Goal: Navigation & Orientation: Find specific page/section

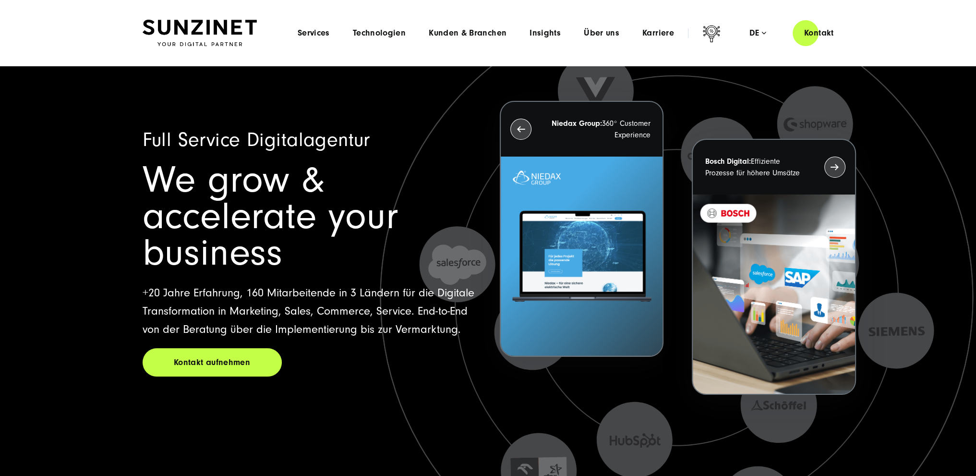
click at [197, 31] on img at bounding box center [200, 33] width 114 height 27
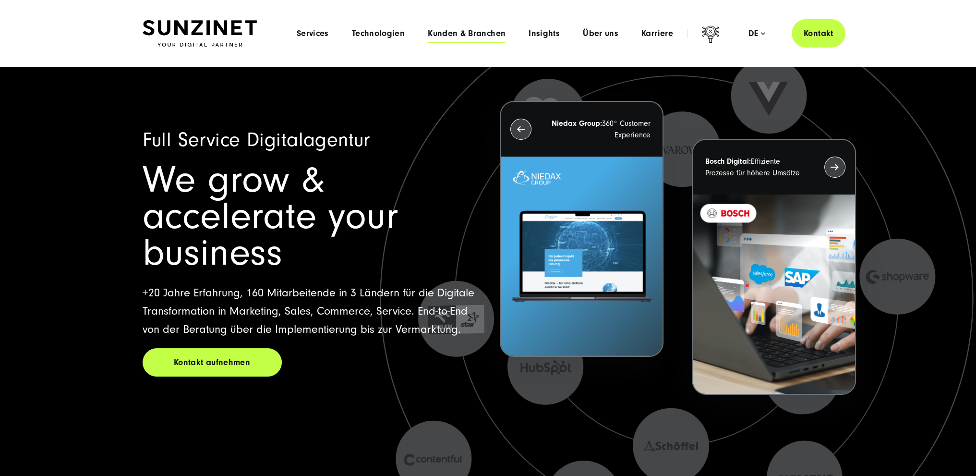
click at [504, 36] on span "Kunden & Branchen" at bounding box center [467, 34] width 78 height 10
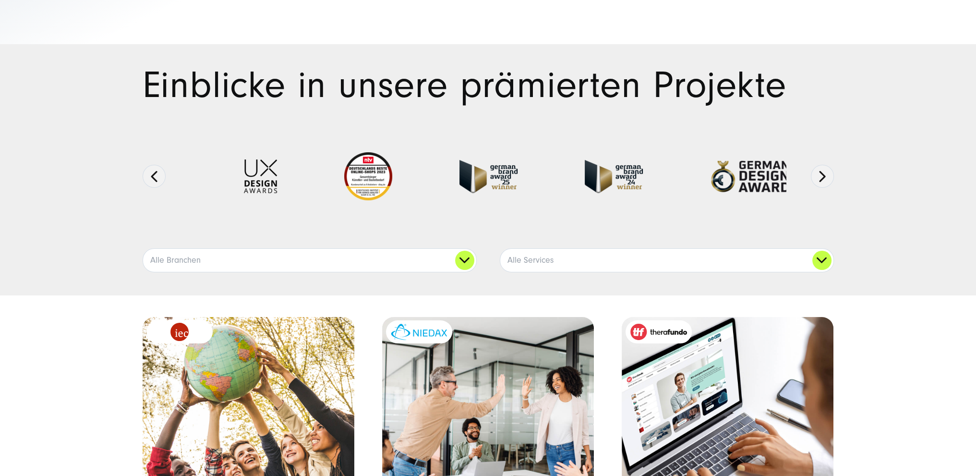
scroll to position [144, 0]
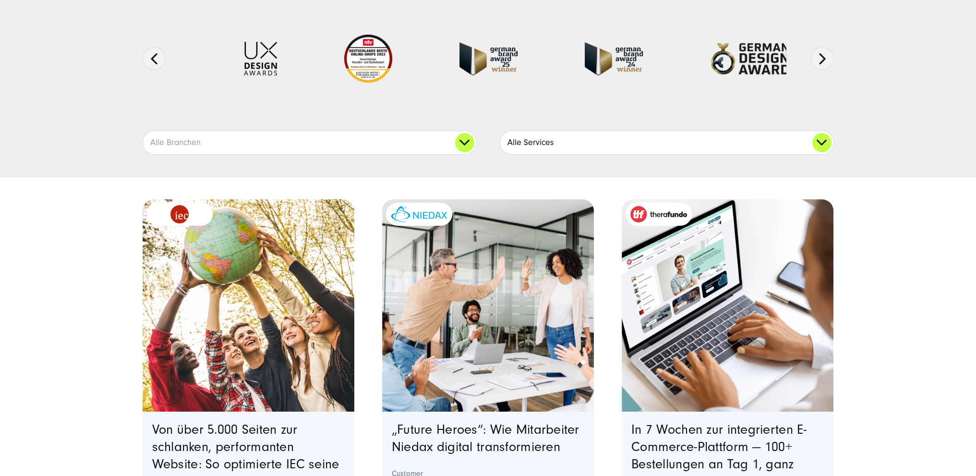
click at [631, 138] on link "Alle Services" at bounding box center [666, 142] width 333 height 23
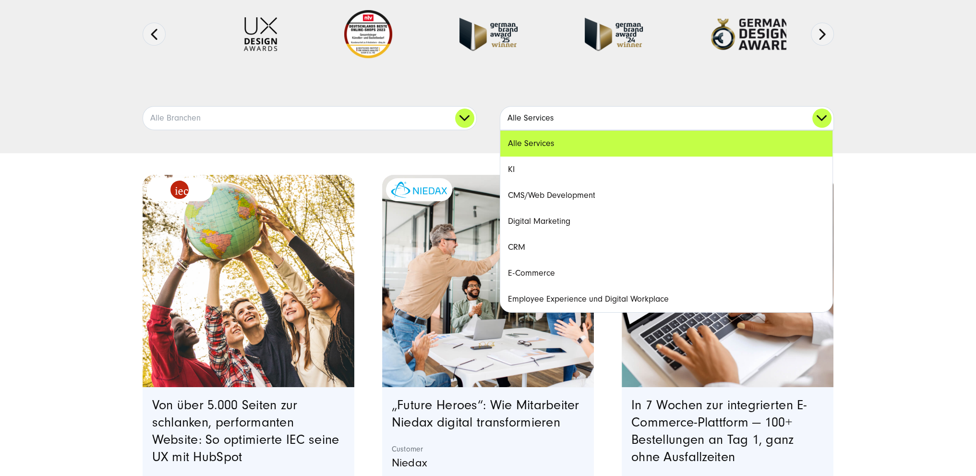
scroll to position [192, 0]
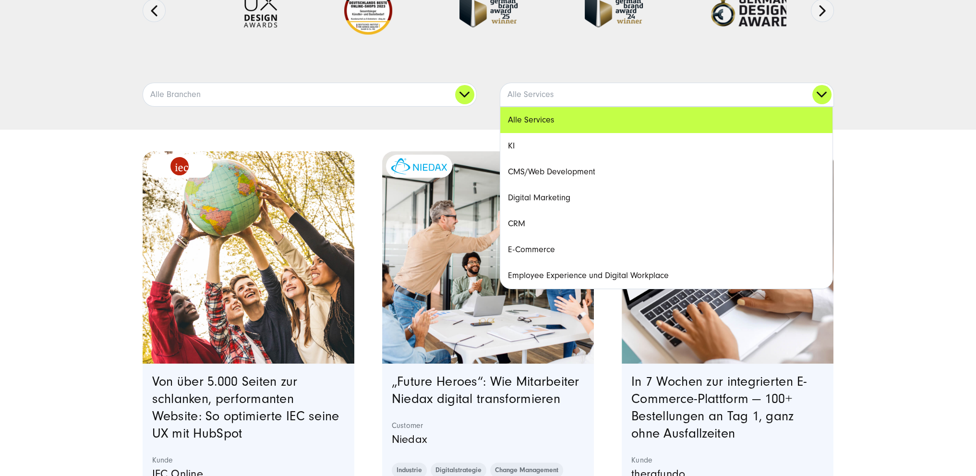
click at [571, 177] on link "CMS/Web Development" at bounding box center [666, 172] width 332 height 26
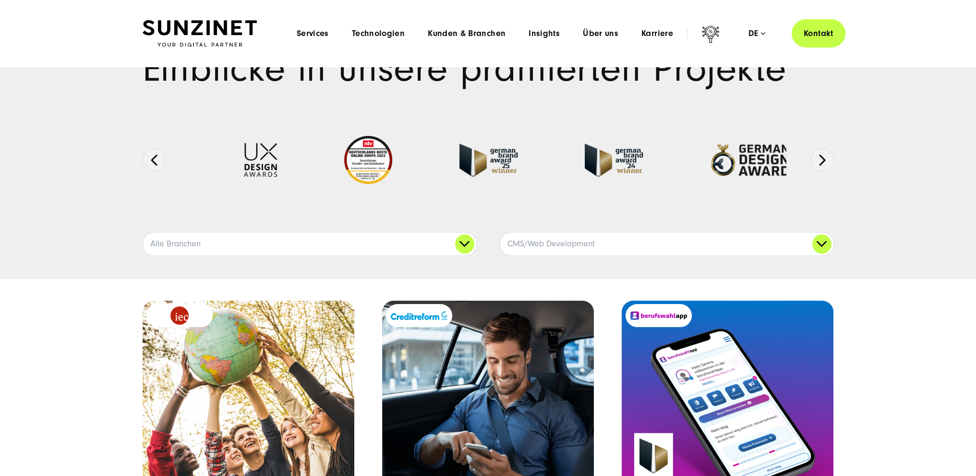
scroll to position [0, 0]
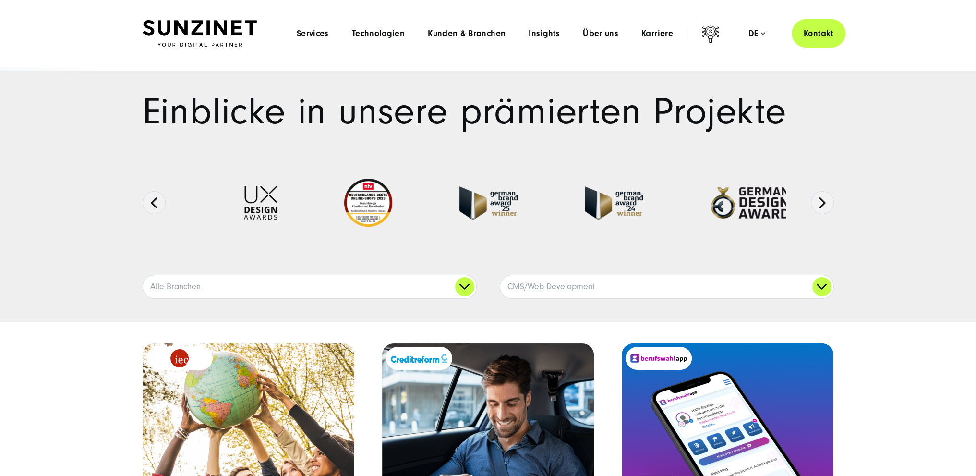
drag, startPoint x: 391, startPoint y: 243, endPoint x: 354, endPoint y: 48, distance: 198.9
click at [594, 36] on span "Über uns" at bounding box center [601, 34] width 36 height 10
click at [319, 39] on div "Menu Services Menu Full Service Digitalagentur Wir lösen komplexe Herausforderu…" at bounding box center [565, 33] width 560 height 28
click at [310, 33] on span "Services" at bounding box center [313, 34] width 32 height 10
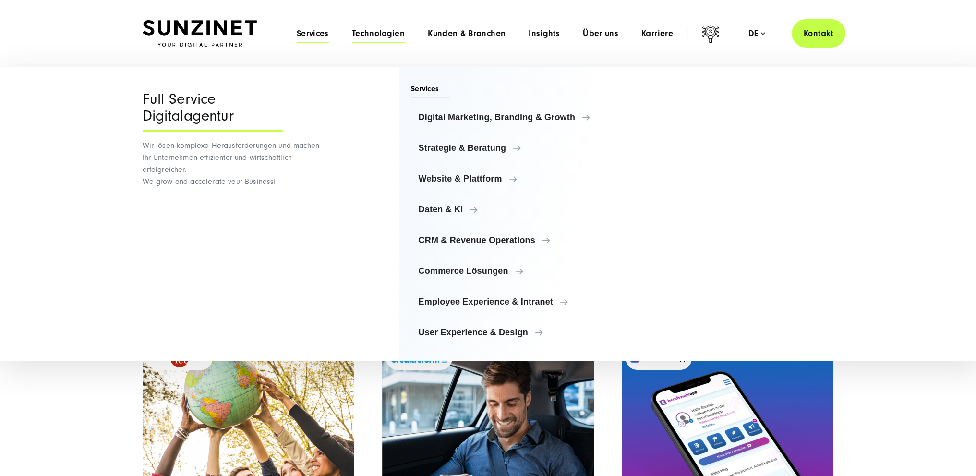
click at [377, 34] on span "Technologien" at bounding box center [378, 34] width 53 height 10
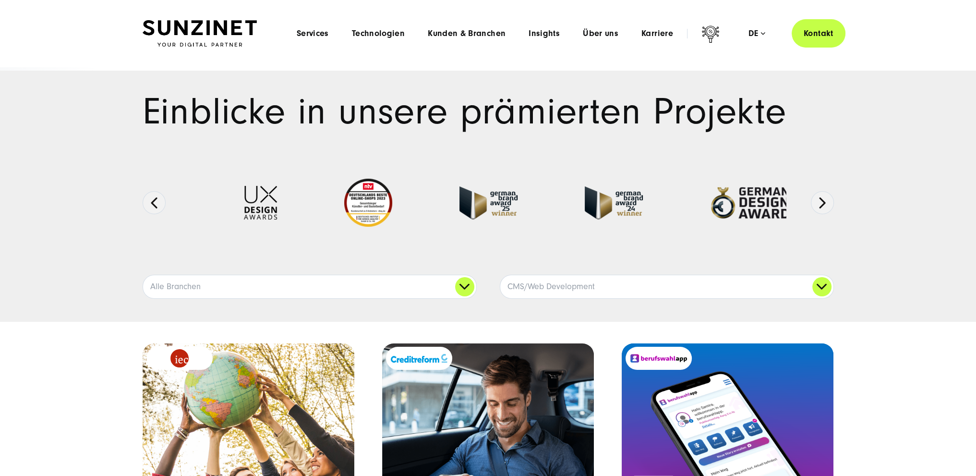
click at [438, 42] on div "Menu Services Menu Full Service Digitalagentur Wir lösen komplexe Herausforderu…" at bounding box center [565, 33] width 560 height 28
click at [453, 40] on div "Menu Services Menu Full Service Digitalagentur Wir lösen komplexe Herausforderu…" at bounding box center [565, 33] width 560 height 28
click at [474, 37] on span "Kunden & Branchen" at bounding box center [467, 34] width 78 height 10
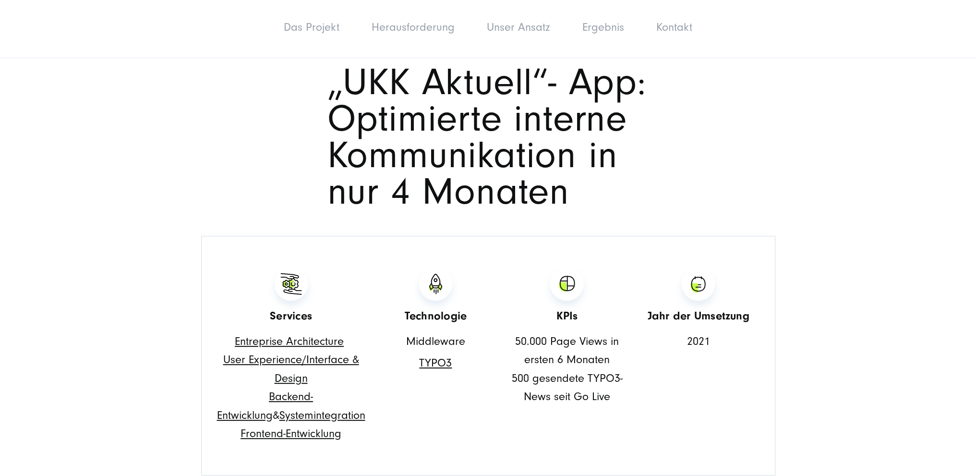
scroll to position [576, 0]
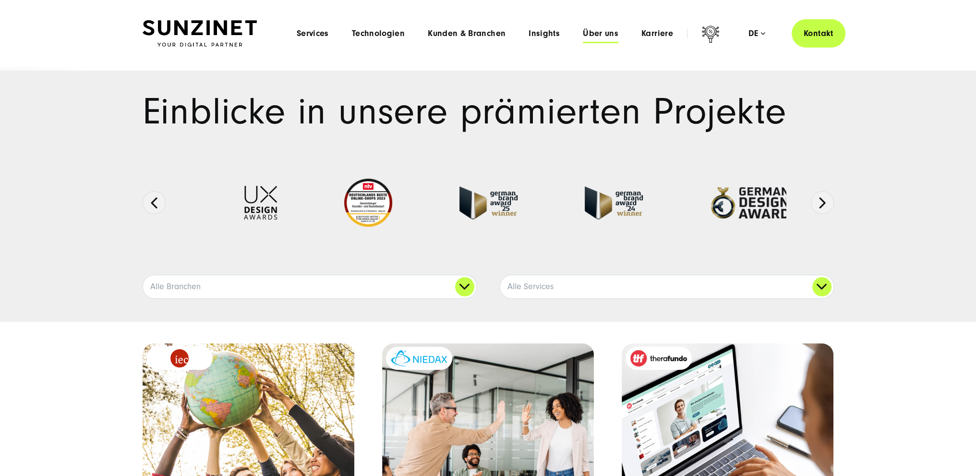
click at [601, 32] on span "Über uns" at bounding box center [601, 34] width 36 height 10
click at [651, 32] on span "Karriere" at bounding box center [658, 34] width 32 height 10
